Goal: Task Accomplishment & Management: Use online tool/utility

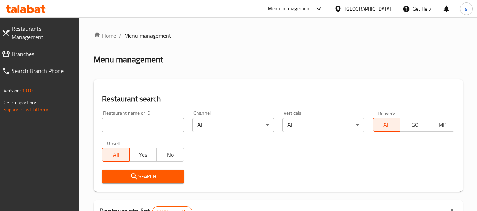
click at [43, 50] on span "Branches" at bounding box center [43, 54] width 62 height 8
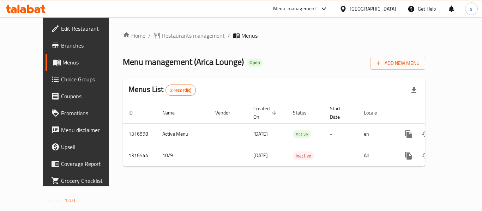
click at [46, 77] on link "Choice Groups" at bounding box center [85, 79] width 78 height 17
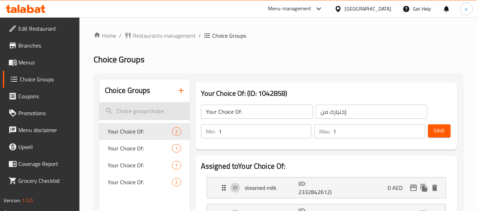
click at [142, 114] on input "search" at bounding box center [144, 111] width 90 height 18
paste input "Your Choice Of:"
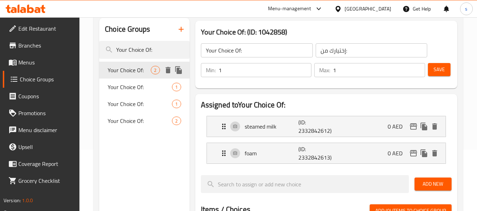
scroll to position [71, 0]
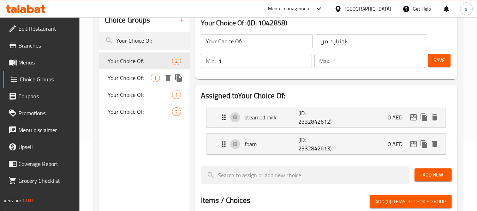
type input "Your Choice Of:"
click at [134, 79] on span "Your Choice Of:" at bounding box center [129, 78] width 43 height 8
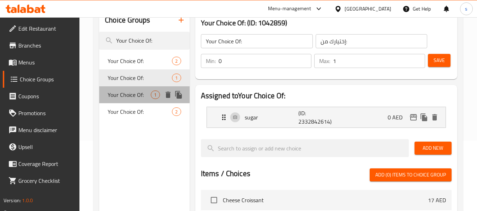
click at [132, 94] on span "Your Choice Of:" at bounding box center [129, 95] width 43 height 8
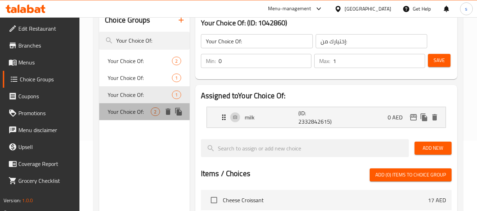
click at [128, 106] on div "Your Choice Of: 2" at bounding box center [144, 111] width 90 height 17
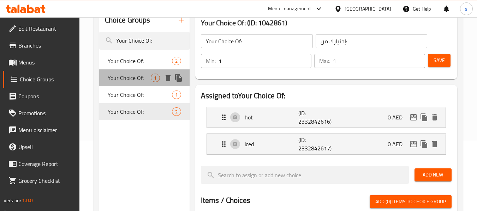
click at [132, 75] on span "Your Choice Of:" at bounding box center [129, 78] width 43 height 8
type input "0"
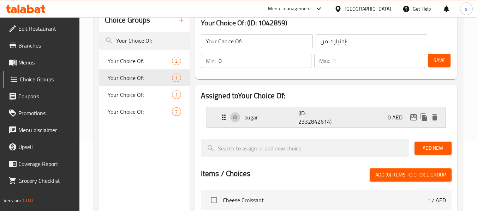
click at [222, 119] on icon "Expand" at bounding box center [224, 117] width 8 height 8
